Goal: Check status

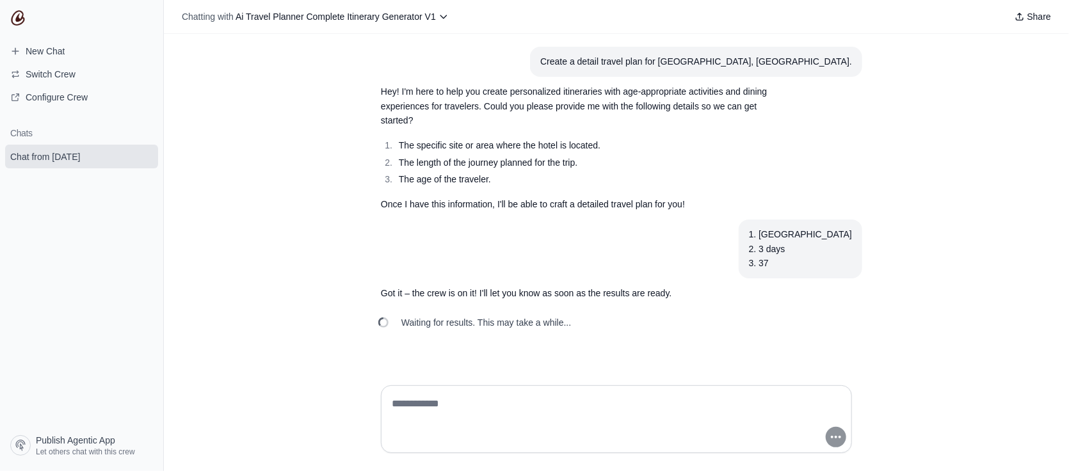
click at [530, 341] on div "Create a detail travel plan for Panama City, Panama. Hey! I'm here to help you …" at bounding box center [616, 204] width 905 height 341
click at [600, 179] on li "The age of the traveler." at bounding box center [593, 179] width 396 height 15
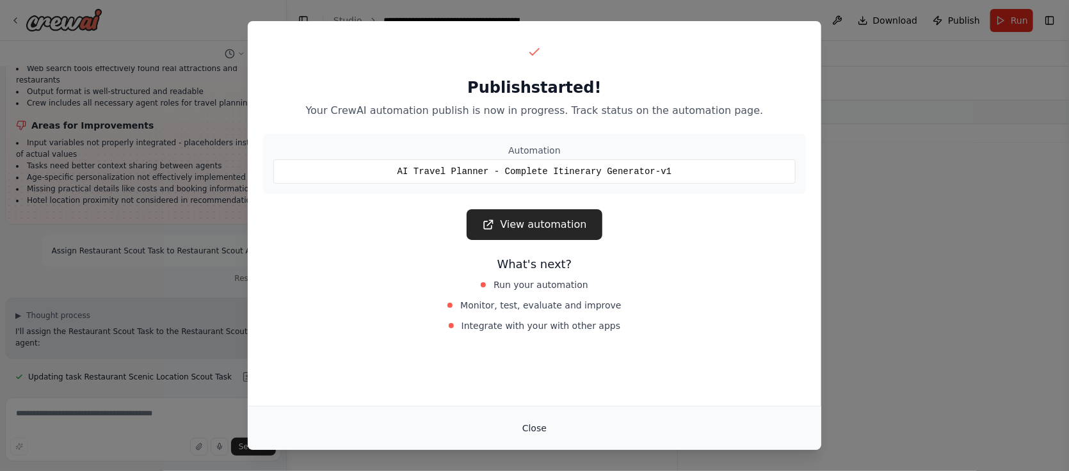
click at [533, 432] on button "Close" at bounding box center [534, 428] width 45 height 23
